Goal: Information Seeking & Learning: Learn about a topic

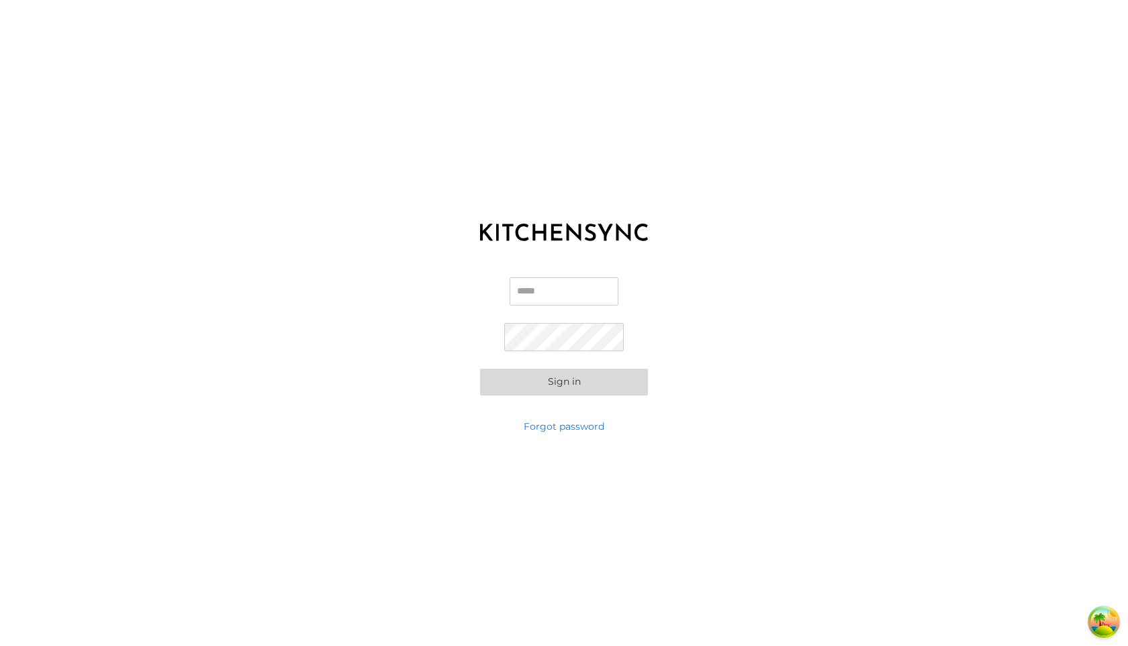
click at [510, 297] on input "Email" at bounding box center [564, 291] width 109 height 28
type input "**********"
click at [480, 369] on button "Sign in" at bounding box center [564, 382] width 168 height 27
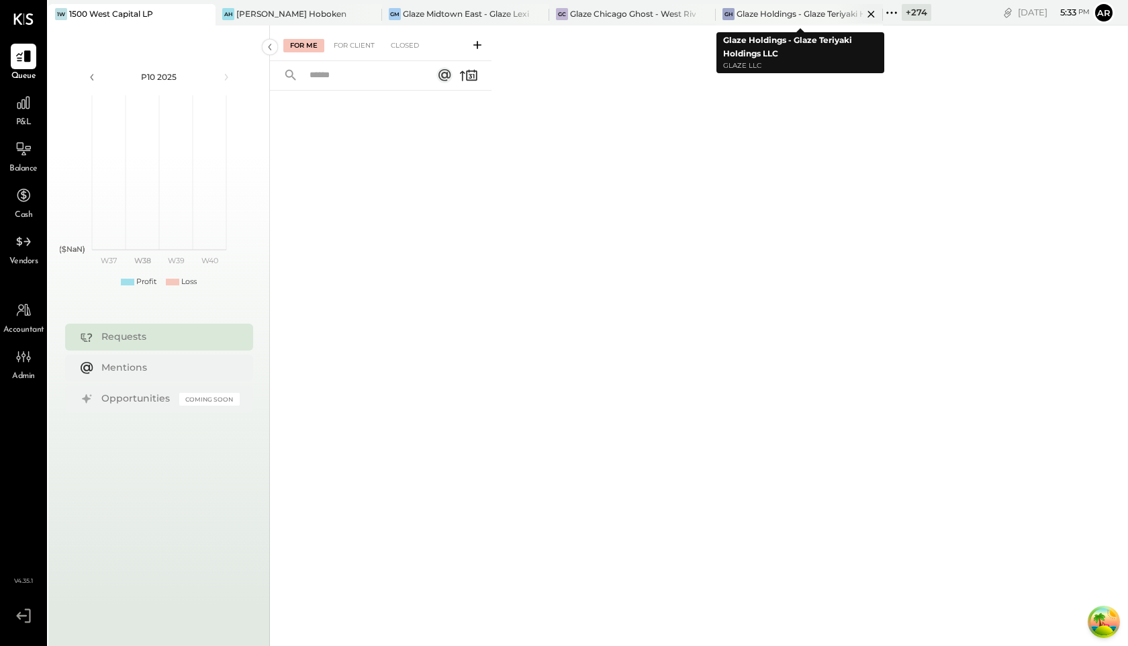
click at [871, 10] on icon at bounding box center [871, 14] width 17 height 16
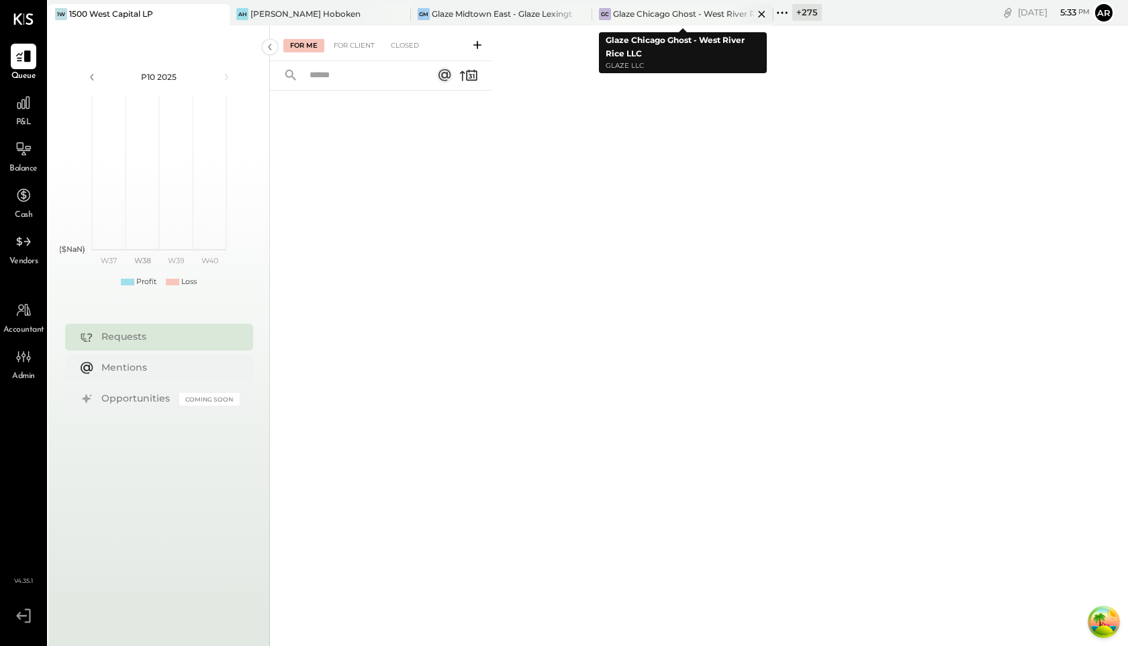
click at [757, 14] on icon at bounding box center [761, 14] width 17 height 16
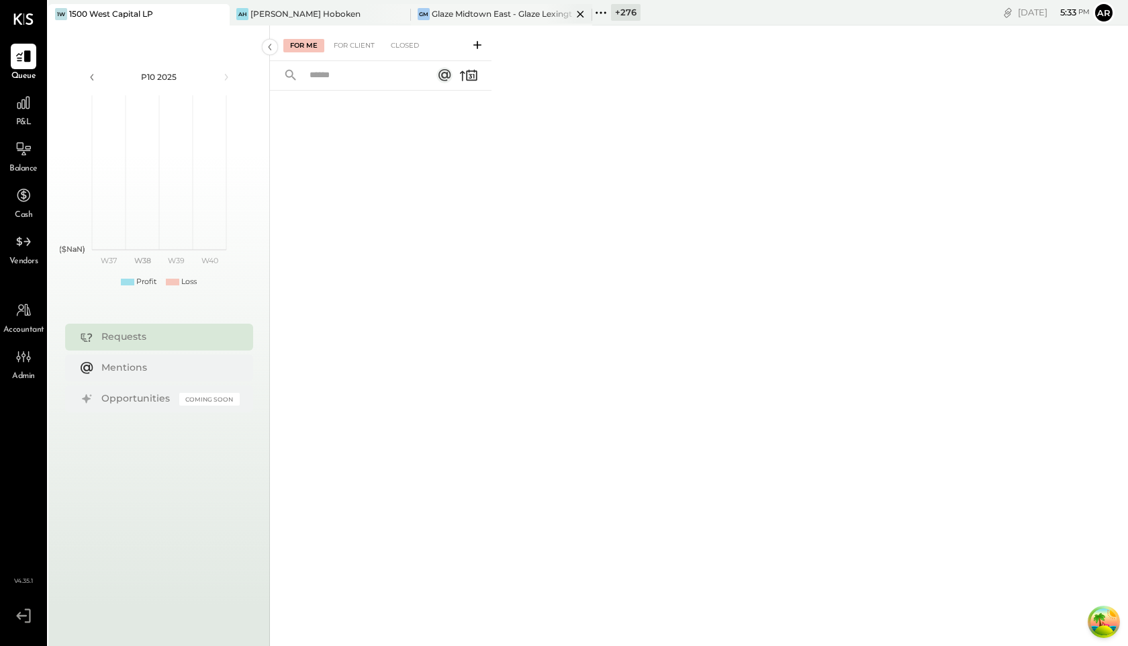
click at [577, 12] on icon at bounding box center [580, 14] width 17 height 16
click at [397, 13] on icon at bounding box center [399, 14] width 17 height 16
click at [236, 13] on icon at bounding box center [238, 12] width 17 height 17
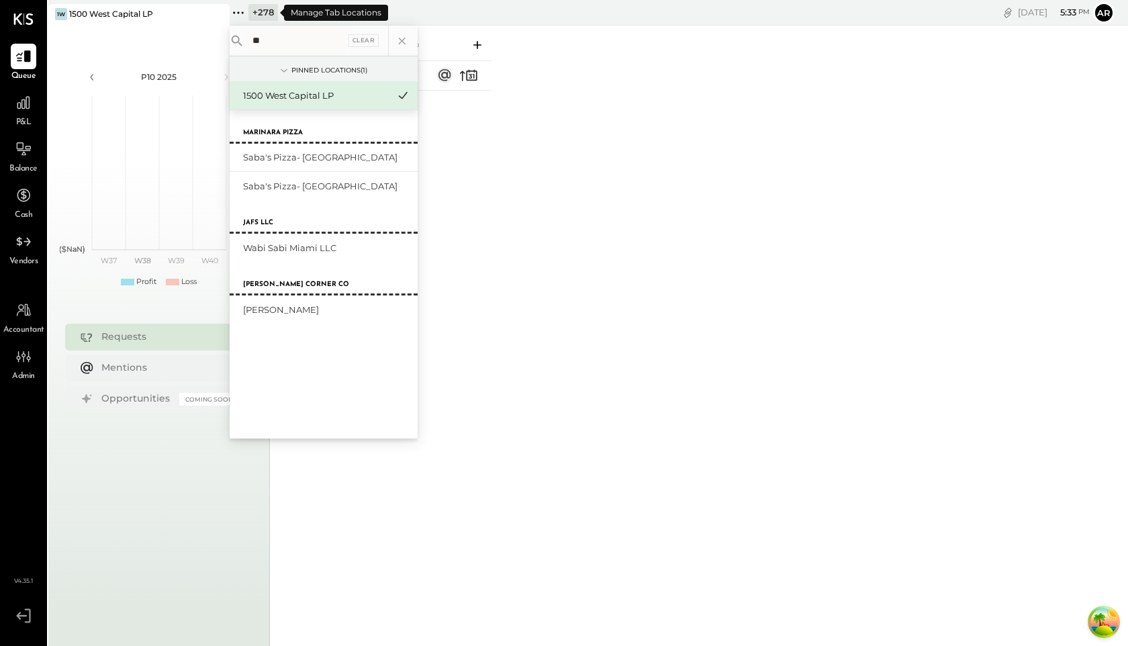
type input "*"
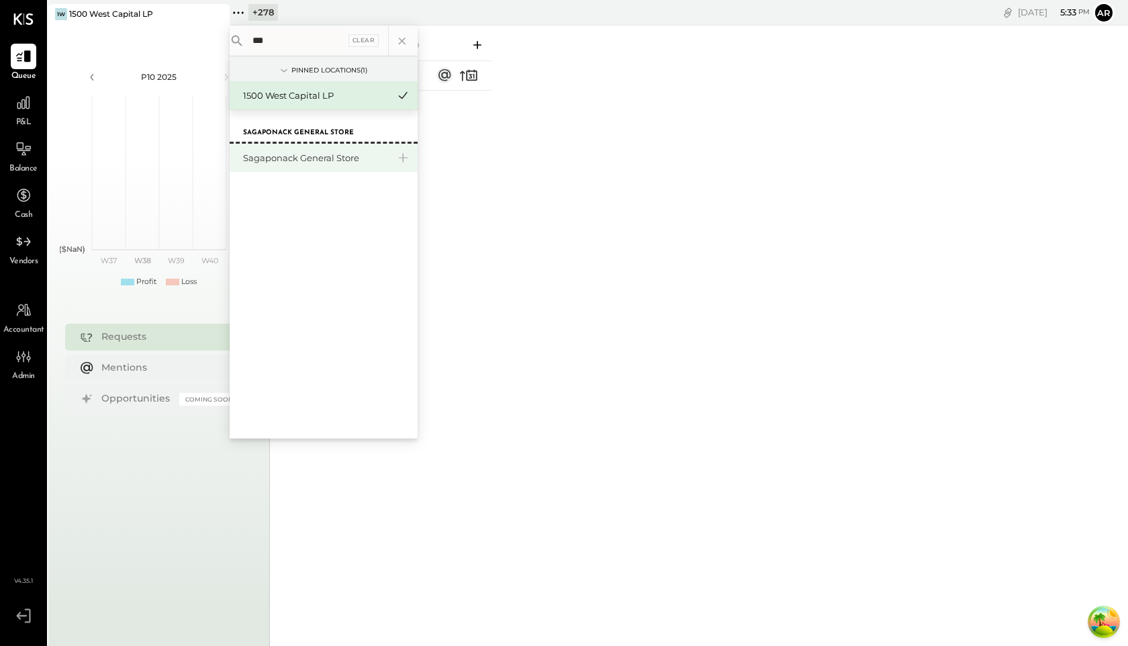
type input "***"
click at [287, 161] on div "Sagaponack General Store" at bounding box center [315, 158] width 145 height 13
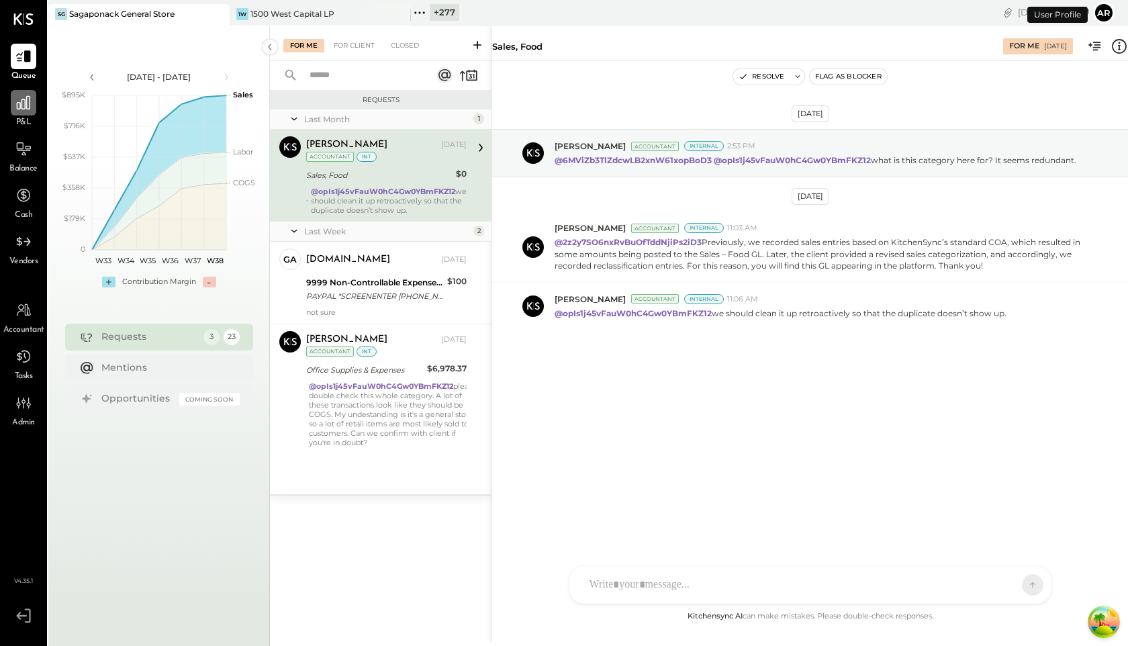
click at [27, 105] on icon at bounding box center [23, 102] width 17 height 17
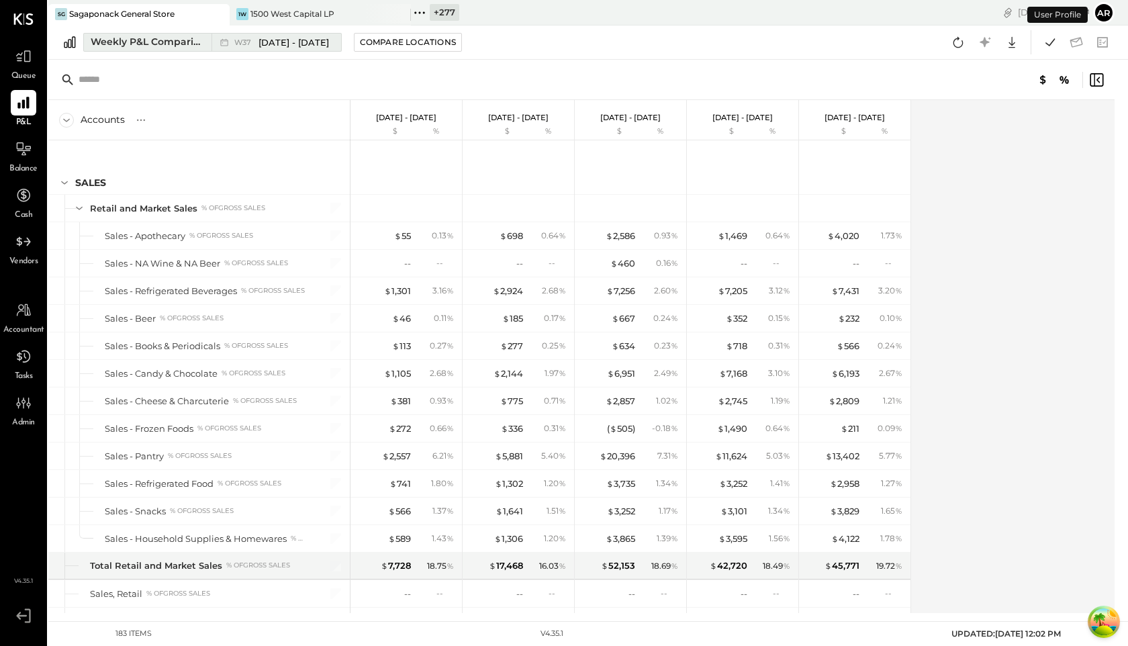
click at [242, 44] on span "W37" at bounding box center [244, 42] width 21 height 7
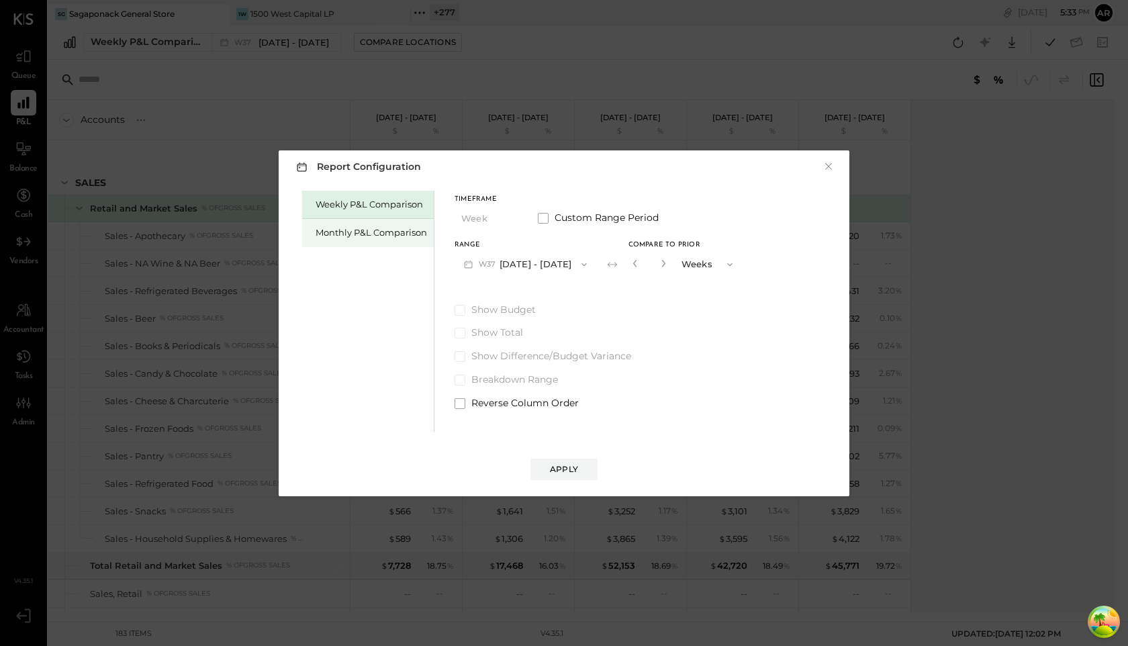
click at [385, 235] on div "Monthly P&L Comparison" at bounding box center [371, 232] width 111 height 13
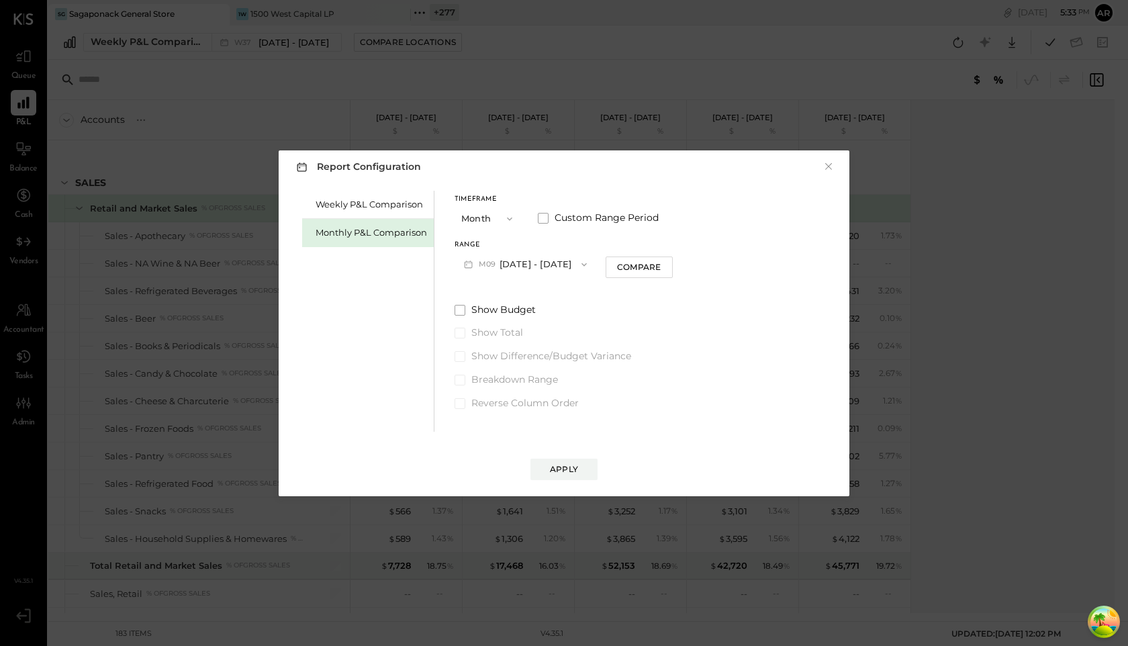
click at [510, 257] on button "M09 Sep 1 - 30, 2025" at bounding box center [526, 264] width 142 height 25
click at [498, 430] on span "[DATE] - [DATE]" at bounding box center [519, 434] width 64 height 11
click at [575, 469] on div "Apply" at bounding box center [564, 468] width 28 height 11
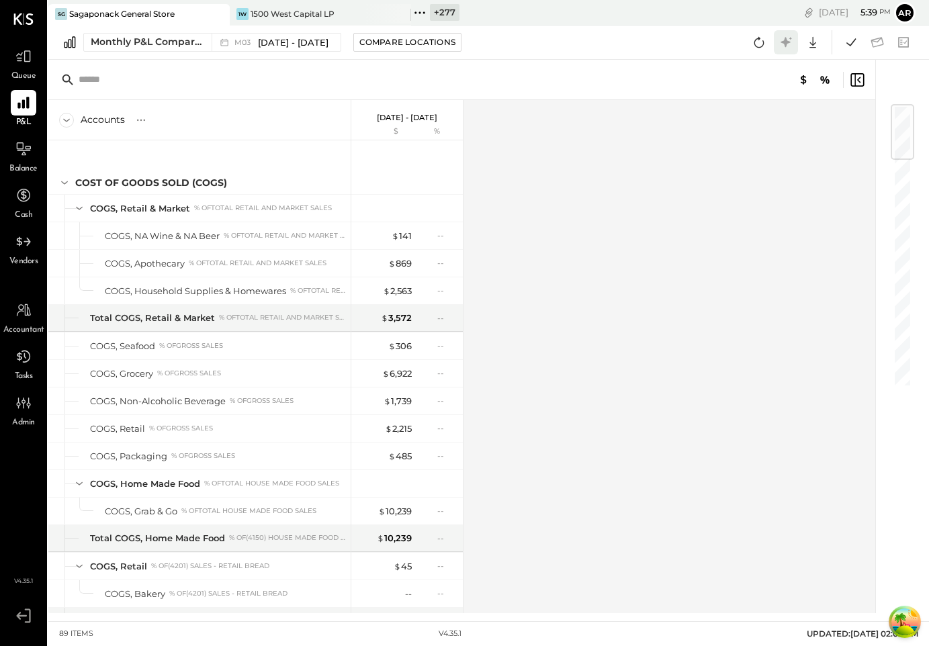
click at [782, 42] on icon at bounding box center [785, 42] width 10 height 10
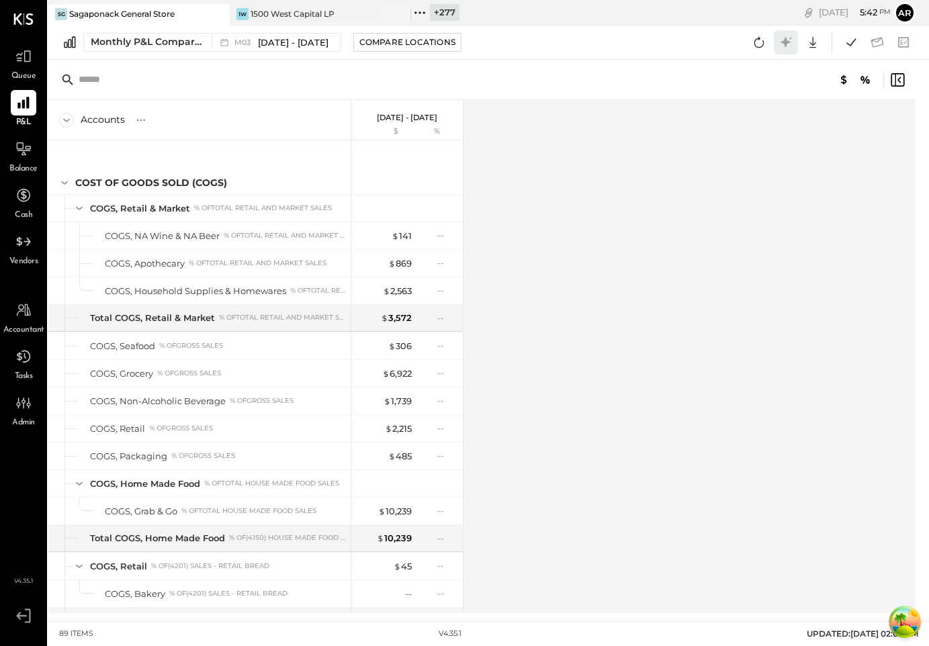
click at [783, 38] on icon at bounding box center [785, 42] width 17 height 17
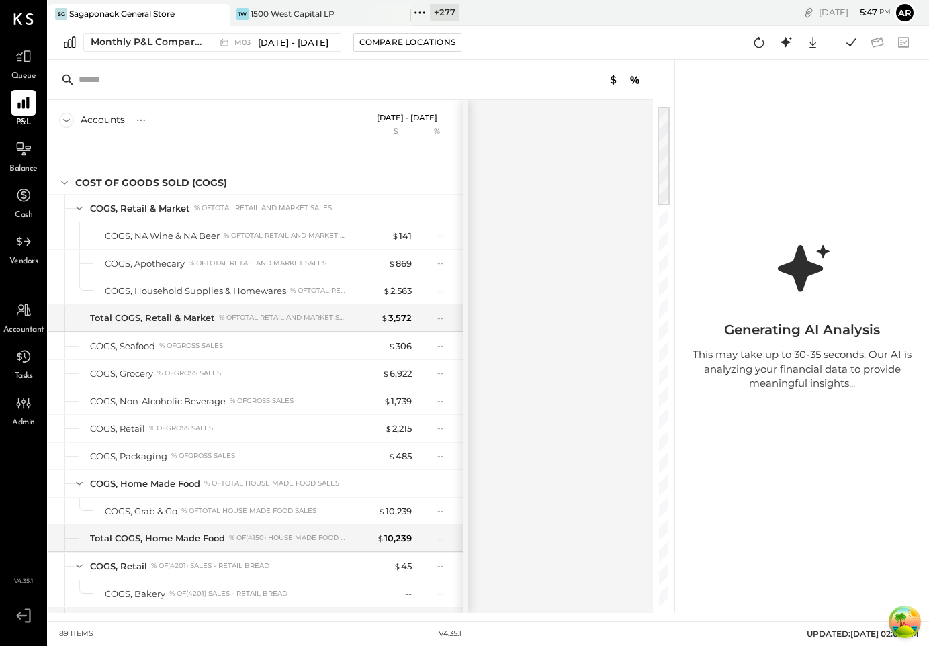
click at [923, 234] on div "Generating AI Analysis This may take up to 30-35 seconds. Our AI is analyzing y…" at bounding box center [802, 336] width 254 height 553
click at [832, 173] on div "Generating AI Analysis This may take up to 30-35 seconds. Our AI is analyzing y…" at bounding box center [802, 336] width 254 height 553
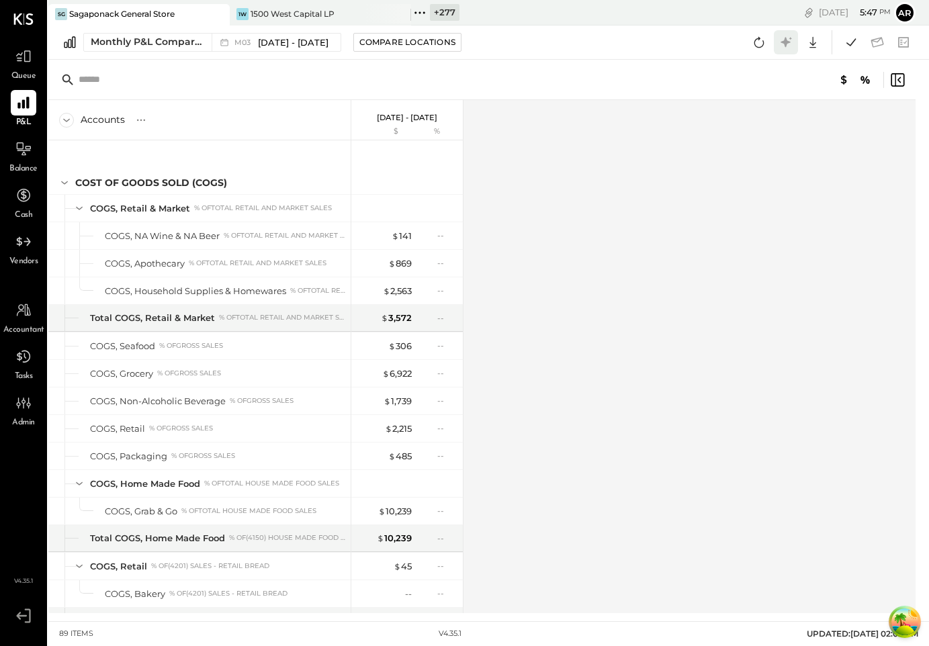
click at [784, 41] on icon at bounding box center [785, 42] width 10 height 10
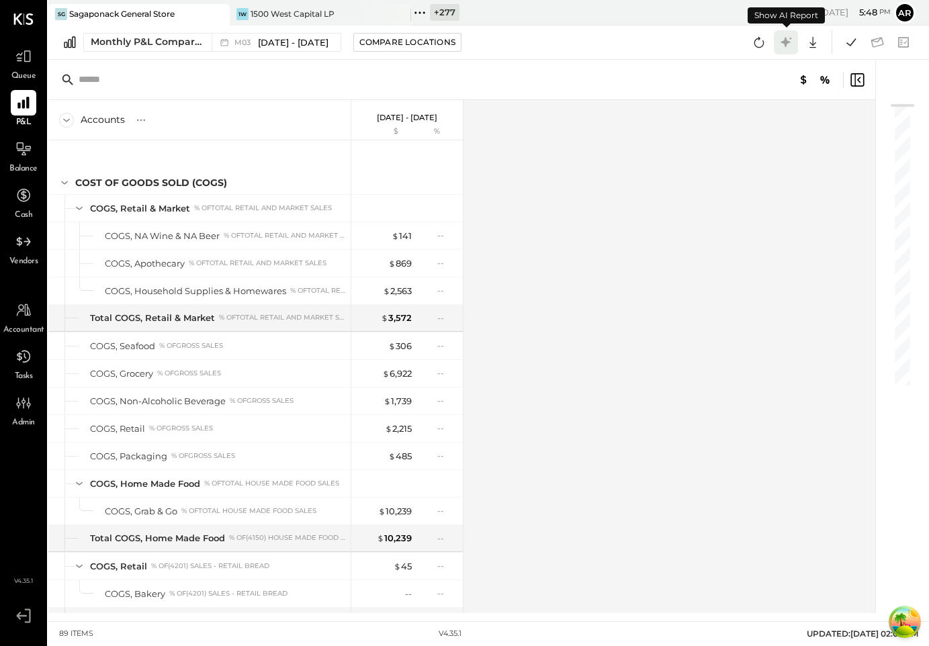
click at [783, 35] on icon at bounding box center [785, 42] width 17 height 17
